Goal: Information Seeking & Learning: Check status

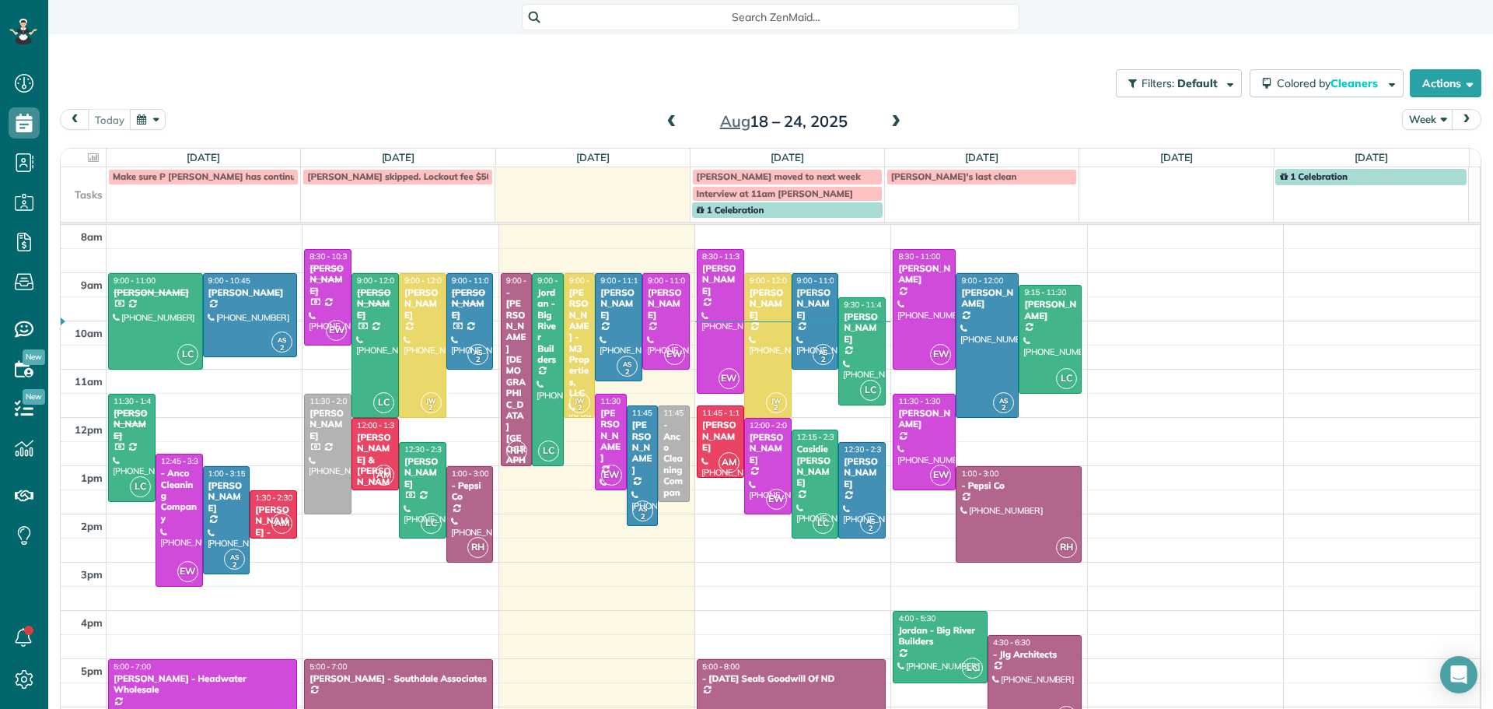
scroll to position [7, 7]
click at [709, 283] on div "[PERSON_NAME]" at bounding box center [721, 279] width 38 height 33
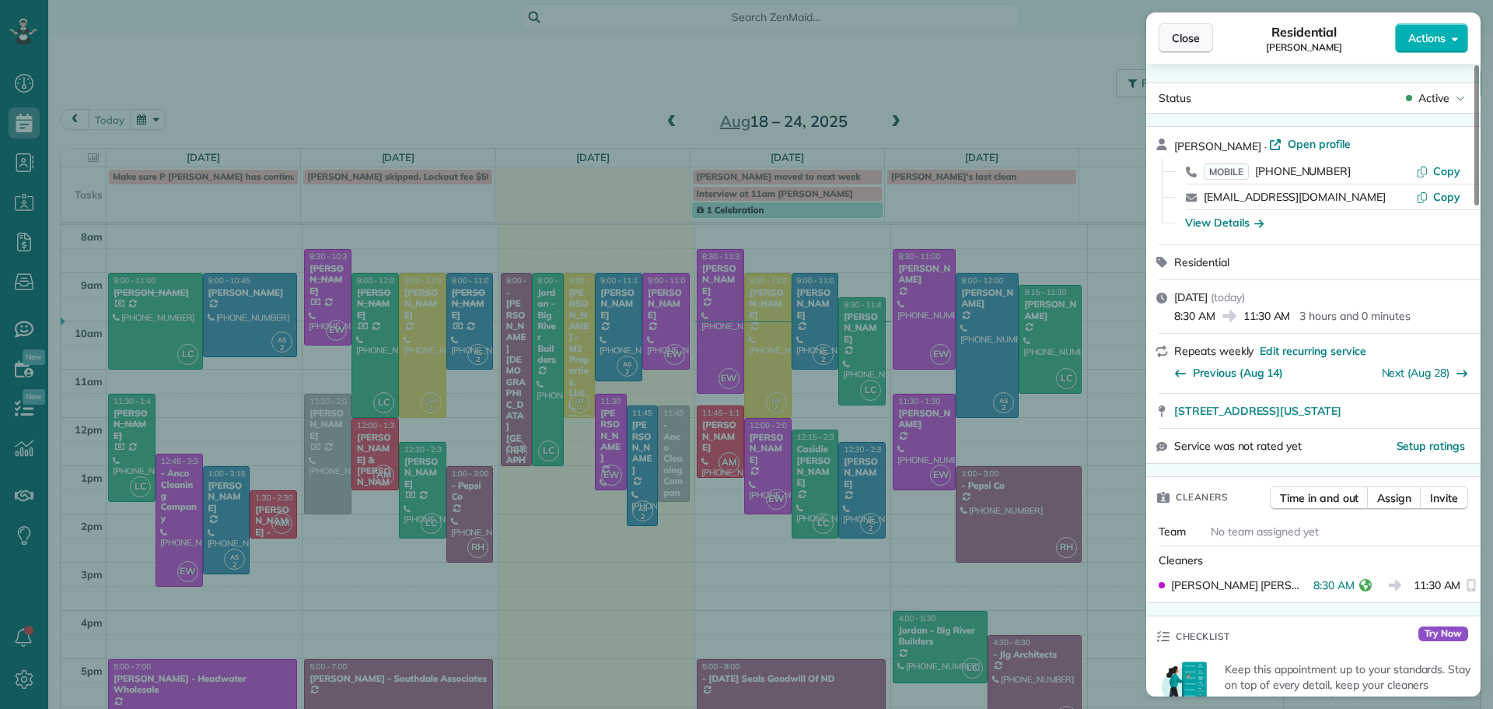
click at [1192, 42] on span "Close" at bounding box center [1186, 38] width 28 height 16
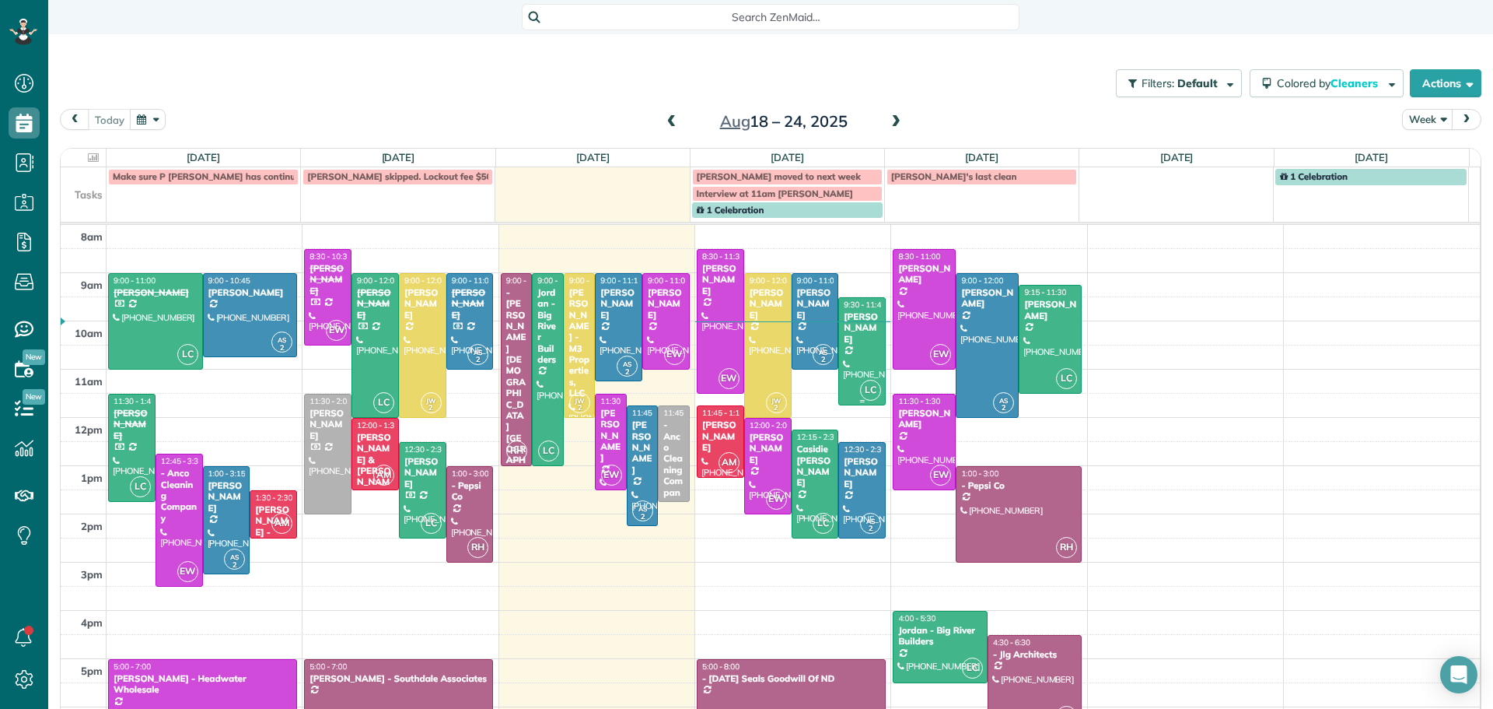
click at [849, 334] on div "[PERSON_NAME]" at bounding box center [862, 327] width 38 height 33
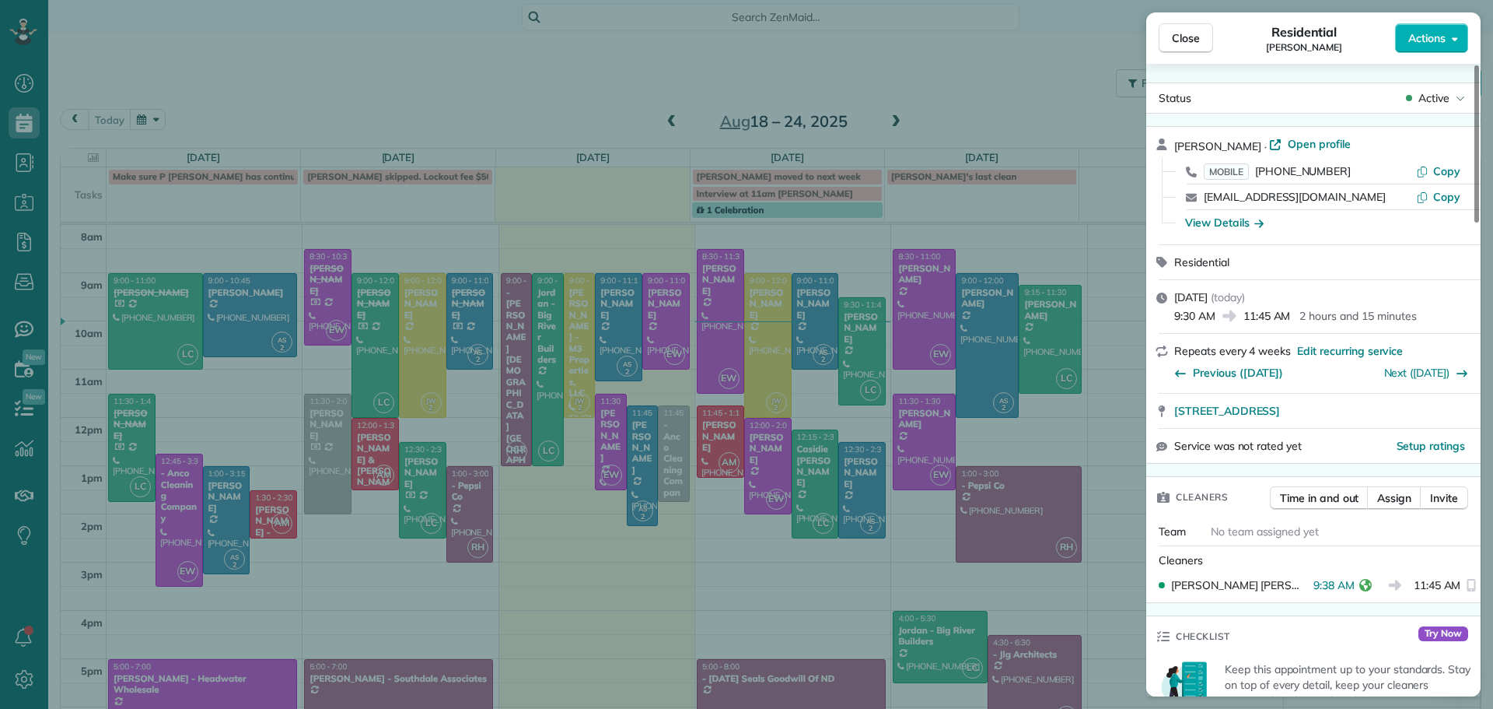
drag, startPoint x: 1196, startPoint y: 34, endPoint x: 1189, endPoint y: 23, distance: 13.6
click at [1196, 34] on span "Close" at bounding box center [1186, 38] width 28 height 16
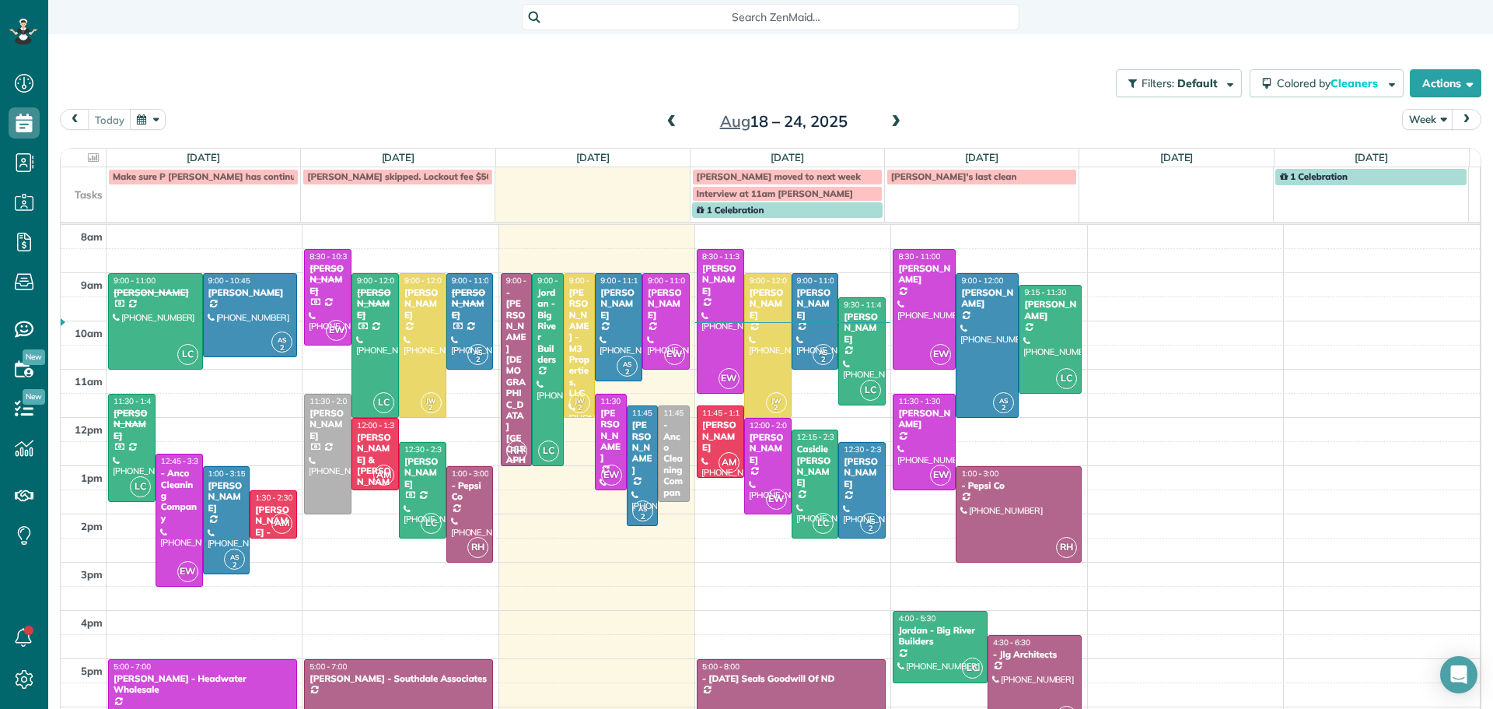
click at [888, 110] on div "[DATE] – [DATE]" at bounding box center [784, 121] width 249 height 25
